Goal: Transaction & Acquisition: Purchase product/service

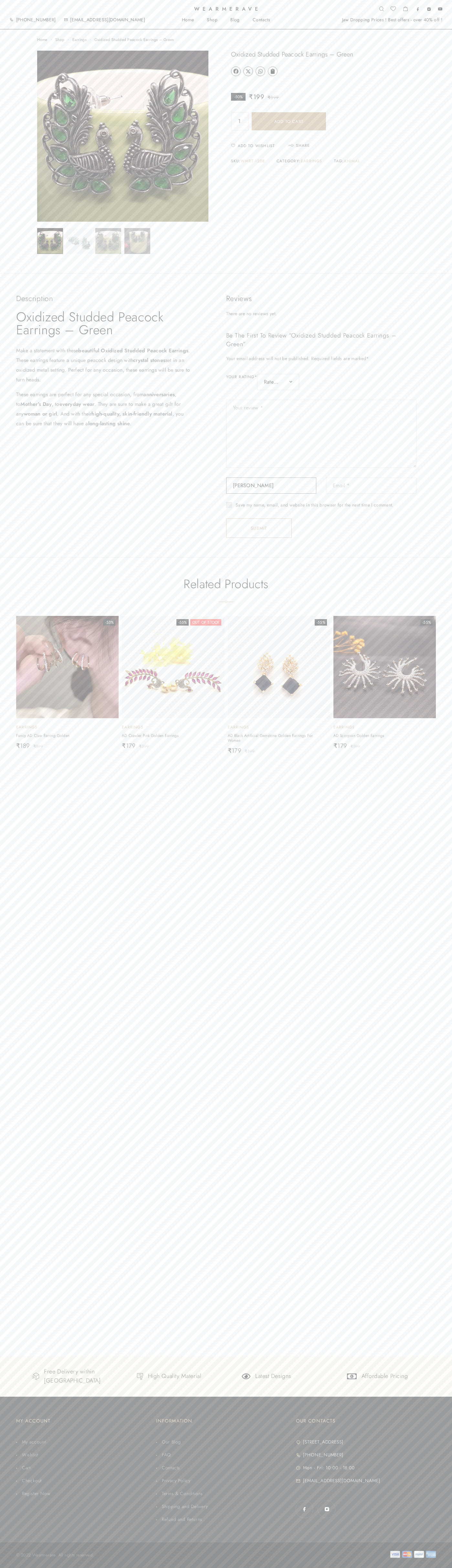
type input "Kaur Sneha"
click at [289, 121] on button "Add to cart" at bounding box center [289, 121] width 74 height 18
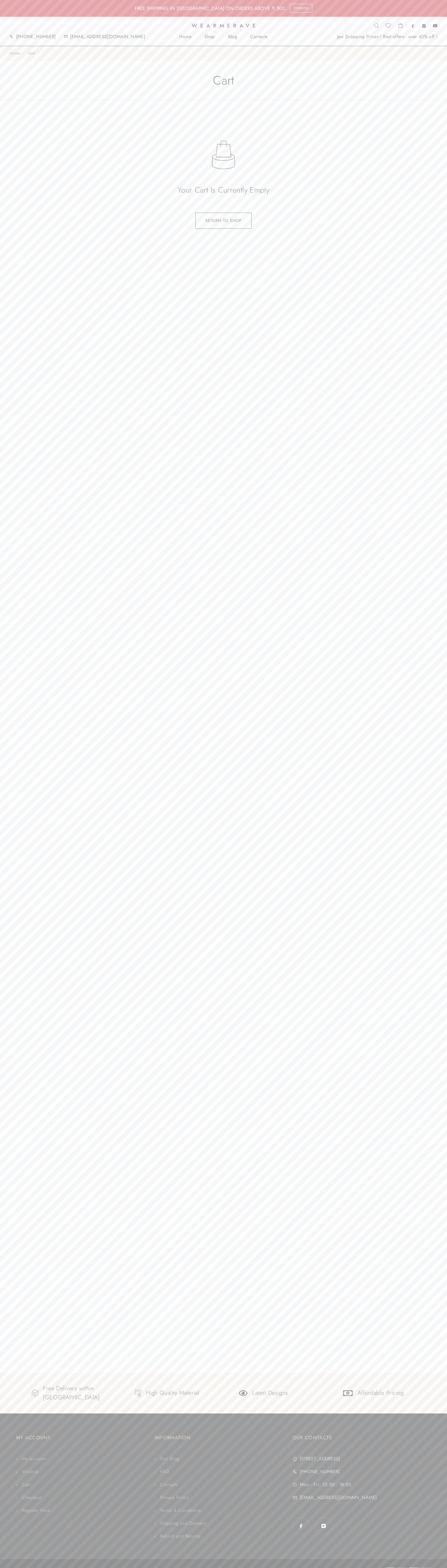
click at [162, 9] on p "FREE SHIPPING IN INDIA ON ORDERS ABOVE ₹ 500. Dismiss" at bounding box center [224, 9] width 447 height 17
click at [441, 1047] on div "Home Cart Cart Your cart is currently empty Return to shop" at bounding box center [224, 710] width 447 height 1327
click at [269, 1567] on html "What are you looking for? Clear FREE SHIPPING IN INDIA ON ORDERS ABOVE ₹ 500. D…" at bounding box center [224, 793] width 447 height 1585
click at [26, 374] on div "Home Cart Cart Your cart is currently empty Return to shop" at bounding box center [224, 710] width 447 height 1327
